Goal: Task Accomplishment & Management: Complete application form

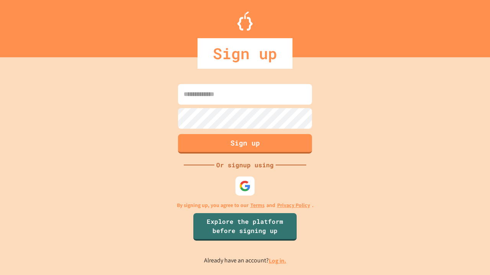
click at [278, 261] on link "Log in." at bounding box center [278, 261] width 18 height 8
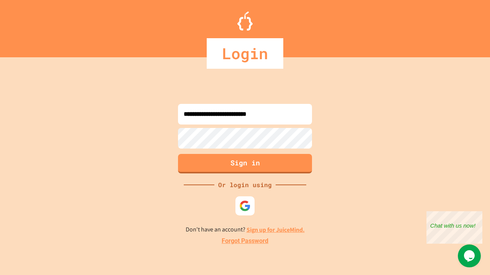
type input "**********"
